Goal: Task Accomplishment & Management: Manage account settings

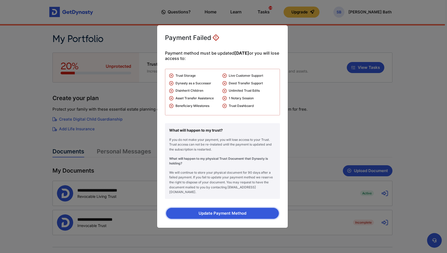
click at [217, 209] on button "Update Payment Method" at bounding box center [222, 213] width 113 height 11
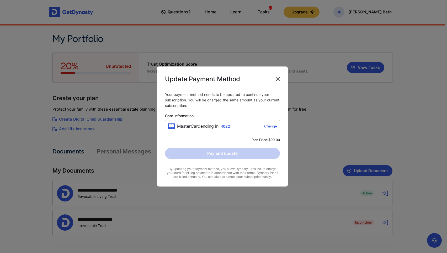
click at [278, 77] on button "Close" at bounding box center [278, 79] width 8 height 8
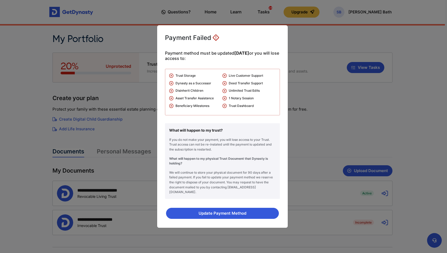
click at [374, 12] on div "Payment Failed Payment method must be updated within 23 days or you will lose a…" at bounding box center [223, 126] width 447 height 253
click at [222, 209] on button "Update Payment Method" at bounding box center [222, 213] width 113 height 11
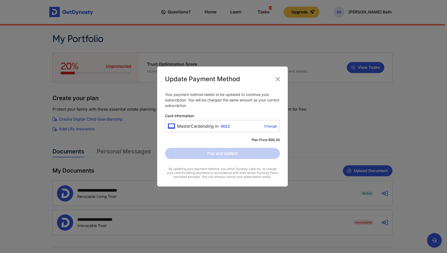
click at [241, 138] on div "Plan Price: $99.00" at bounding box center [222, 139] width 115 height 5
click at [235, 153] on div "Pay and Update" at bounding box center [222, 153] width 115 height 11
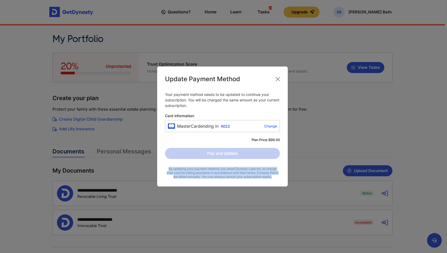
click at [235, 153] on div "Pay and Update" at bounding box center [222, 153] width 115 height 11
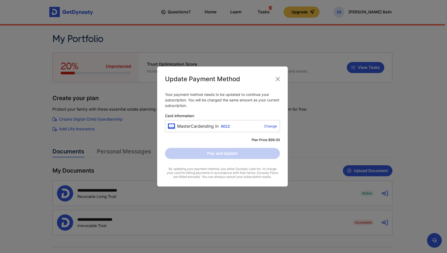
click at [382, 11] on div "Update Payment Method Your payment method needs to be updated to continue your …" at bounding box center [223, 126] width 447 height 253
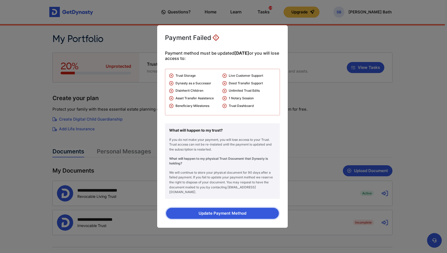
click at [242, 212] on button "Update Payment Method" at bounding box center [222, 213] width 113 height 11
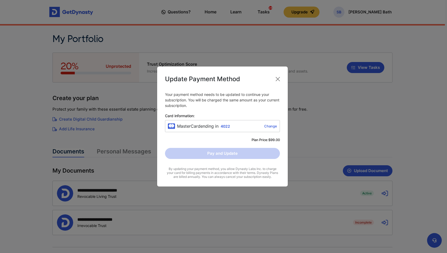
click at [267, 126] on link "Change" at bounding box center [254, 126] width 45 height 4
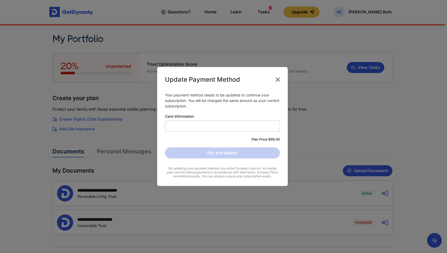
click at [278, 78] on button "Close" at bounding box center [278, 79] width 8 height 8
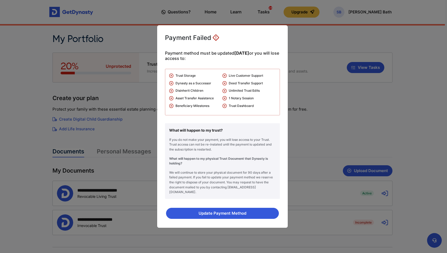
click at [375, 15] on div "Payment Failed Payment method must be updated within 23 days or you will lose a…" at bounding box center [223, 126] width 447 height 253
click at [374, 13] on div "Payment Failed Payment method must be updated within 23 days or you will lose a…" at bounding box center [223, 126] width 447 height 253
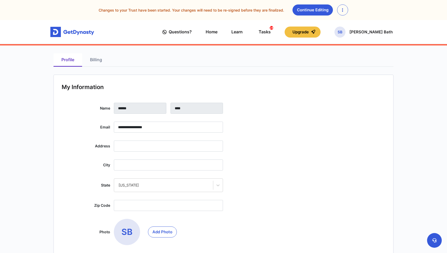
click at [94, 60] on link "Billing" at bounding box center [96, 59] width 28 height 13
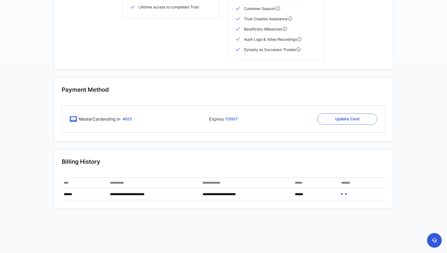
scroll to position [192, 0]
click at [339, 118] on button "Update Card" at bounding box center [348, 119] width 60 height 11
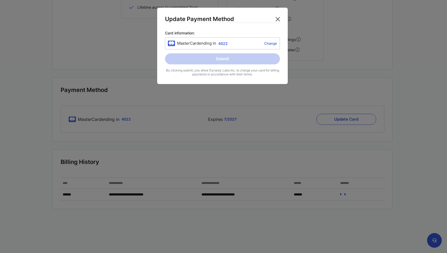
click at [277, 20] on button "Close" at bounding box center [278, 19] width 8 height 8
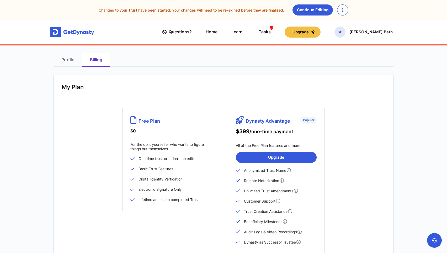
scroll to position [0, 0]
click at [83, 30] on img at bounding box center [72, 32] width 44 height 10
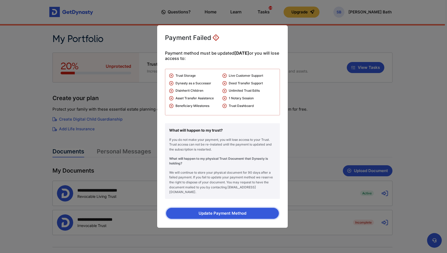
click at [234, 209] on button "Update Payment Method" at bounding box center [222, 213] width 113 height 11
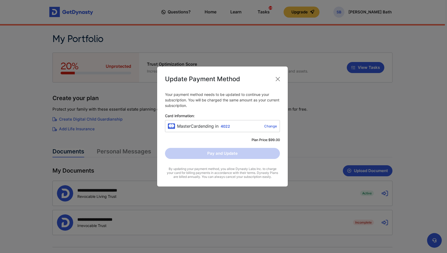
click at [271, 128] on link "Change" at bounding box center [254, 126] width 45 height 4
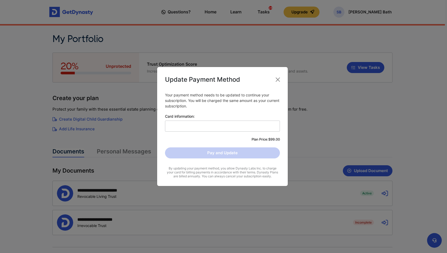
click at [237, 136] on div "Your payment method needs to be updated to continue your subscription. You will…" at bounding box center [222, 135] width 115 height 86
click at [271, 129] on div at bounding box center [222, 125] width 115 height 11
click at [271, 124] on input "Card information:" at bounding box center [222, 123] width 109 height 0
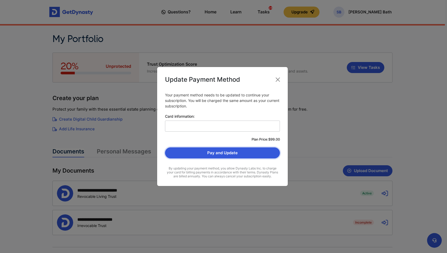
click at [249, 151] on button "Pay and Update" at bounding box center [222, 152] width 115 height 11
click at [380, 11] on div "Update Payment Method Your payment method needs to be updated to continue your …" at bounding box center [223, 126] width 447 height 253
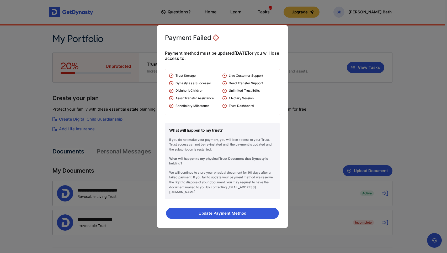
click at [281, 39] on div "Payment Failed Payment method must be updated within 23 days or you will lose a…" at bounding box center [222, 126] width 131 height 203
click at [307, 39] on div "Payment Failed Payment method must be updated within 23 days or you will lose a…" at bounding box center [223, 126] width 447 height 253
click at [365, 11] on div "Payment Failed Payment method must be updated within 23 days or you will lose a…" at bounding box center [223, 126] width 447 height 253
click at [272, 46] on div "Payment Failed Payment method must be updated within 23 days or you will lose a…" at bounding box center [222, 126] width 131 height 203
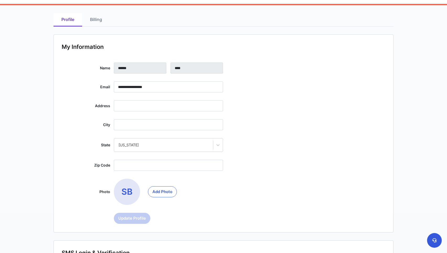
scroll to position [41, 0]
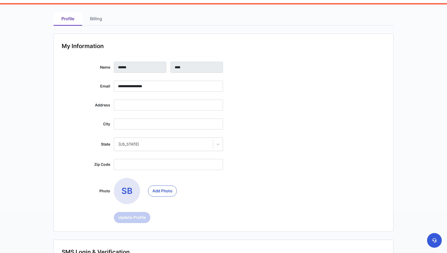
click at [99, 21] on link "Billing" at bounding box center [96, 18] width 28 height 13
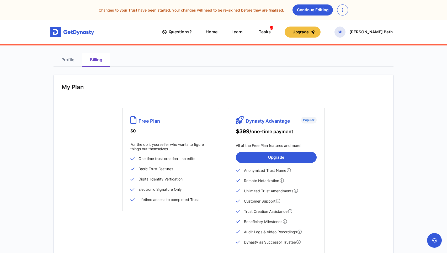
scroll to position [0, 0]
